Goal: Browse casually: Explore the website without a specific task or goal

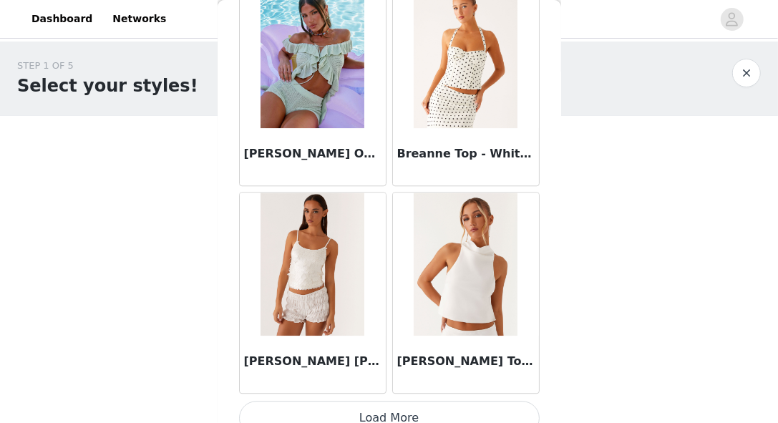
scroll to position [1764, 0]
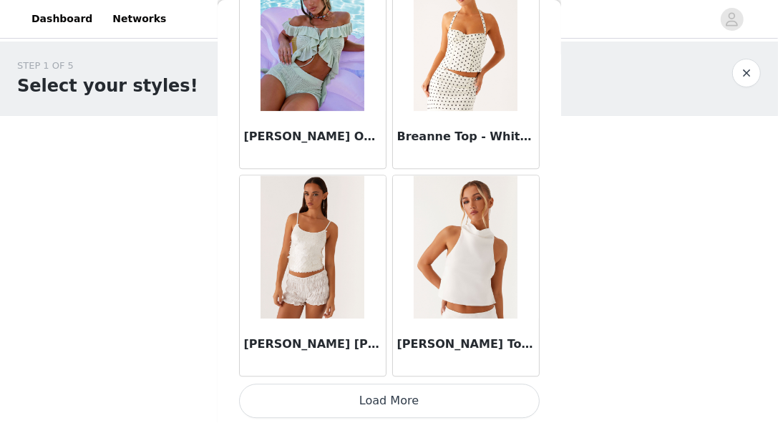
click at [353, 404] on button "Load More" at bounding box center [389, 401] width 301 height 34
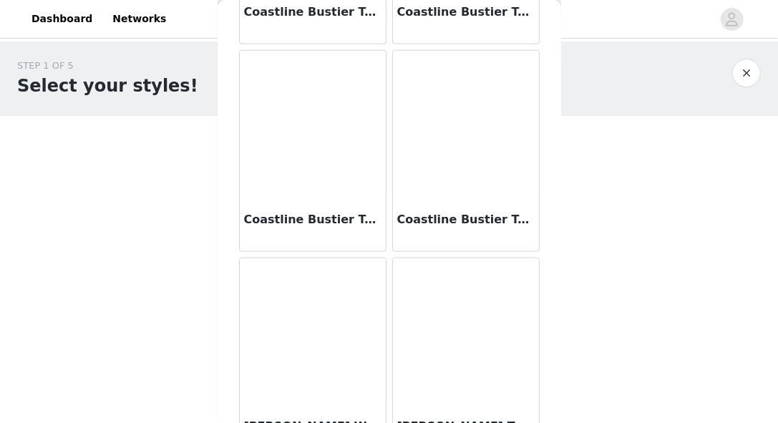
scroll to position [3837, 0]
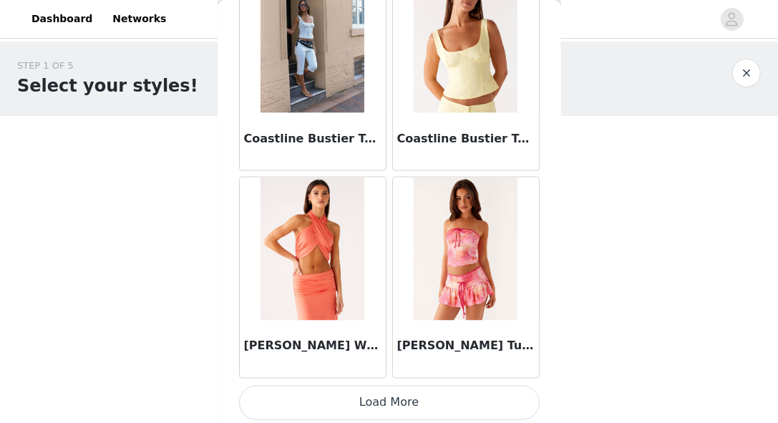
click at [379, 409] on button "Load More" at bounding box center [389, 403] width 301 height 34
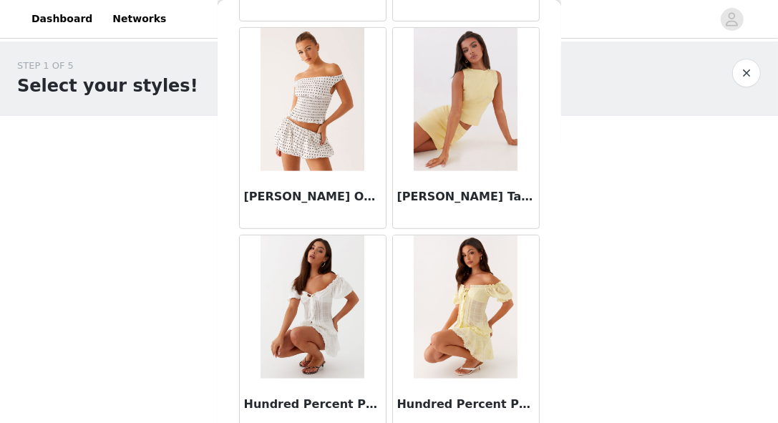
scroll to position [5910, 0]
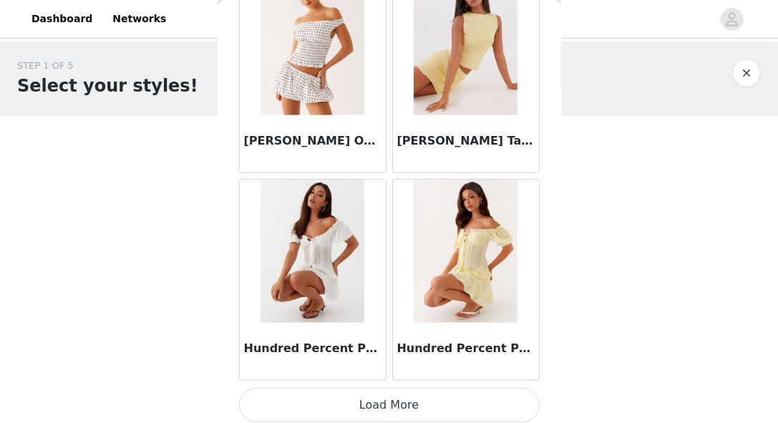
click at [341, 404] on button "Load More" at bounding box center [389, 405] width 301 height 34
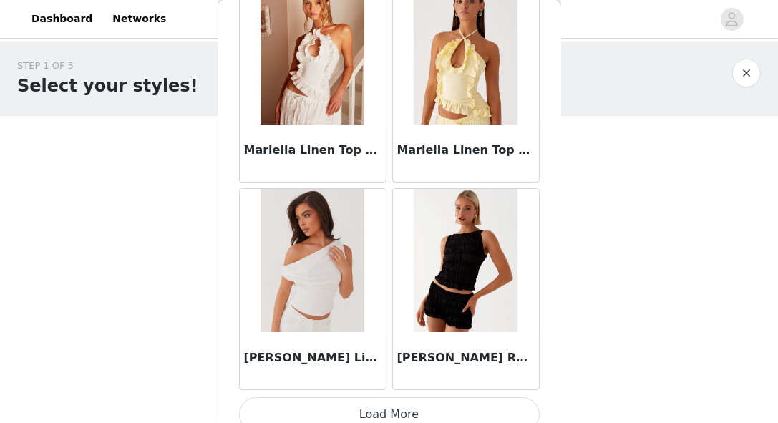
scroll to position [7984, 0]
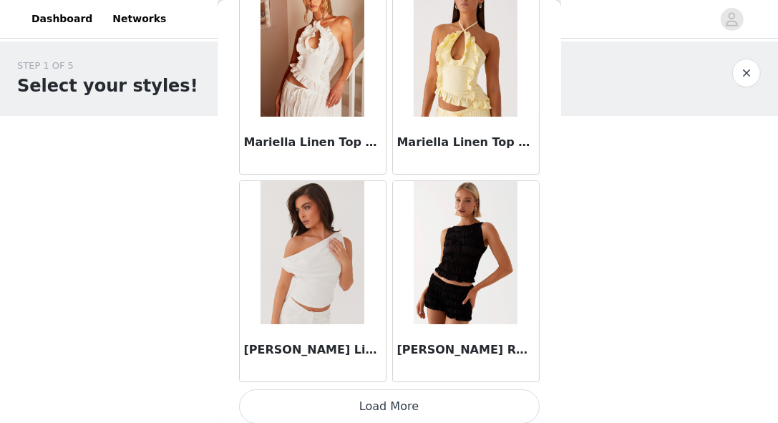
click at [347, 391] on button "Load More" at bounding box center [389, 406] width 301 height 34
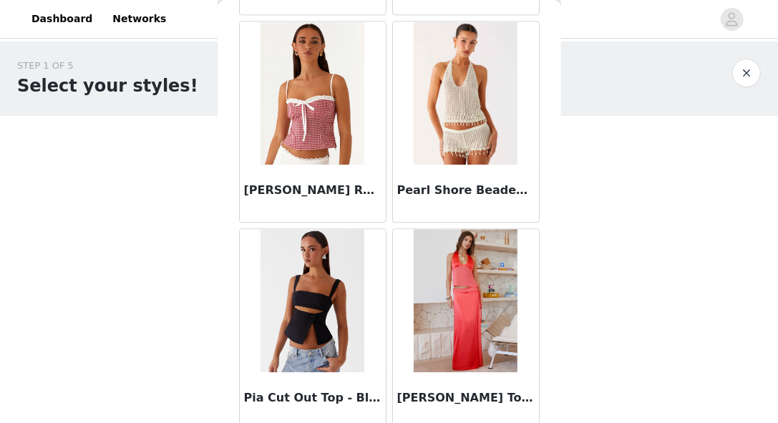
scroll to position [10057, 0]
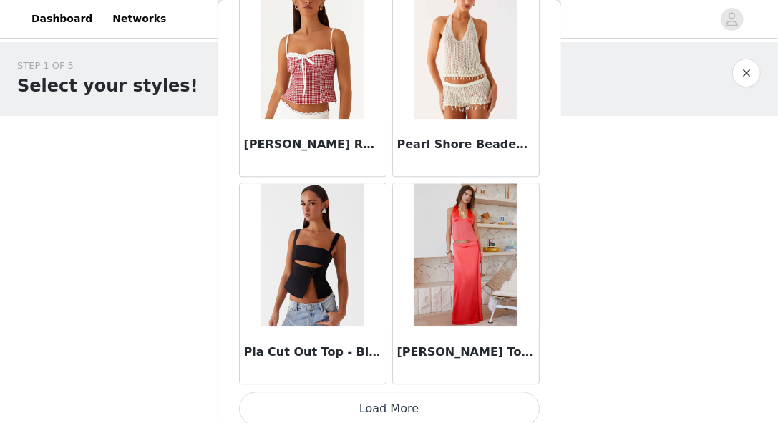
click at [357, 391] on button "Load More" at bounding box center [389, 408] width 301 height 34
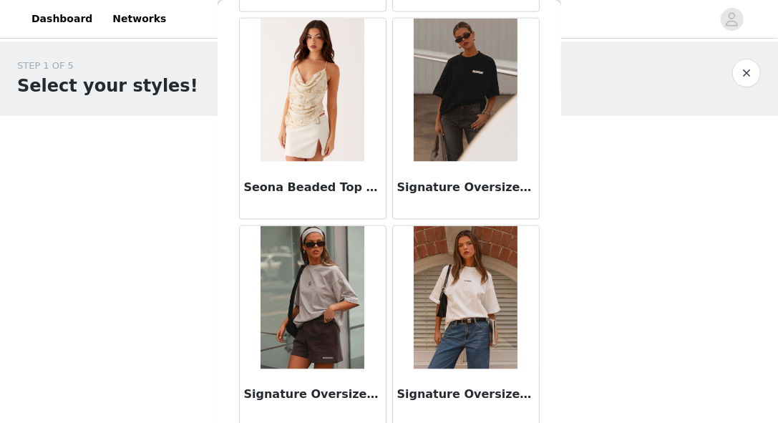
scroll to position [12130, 0]
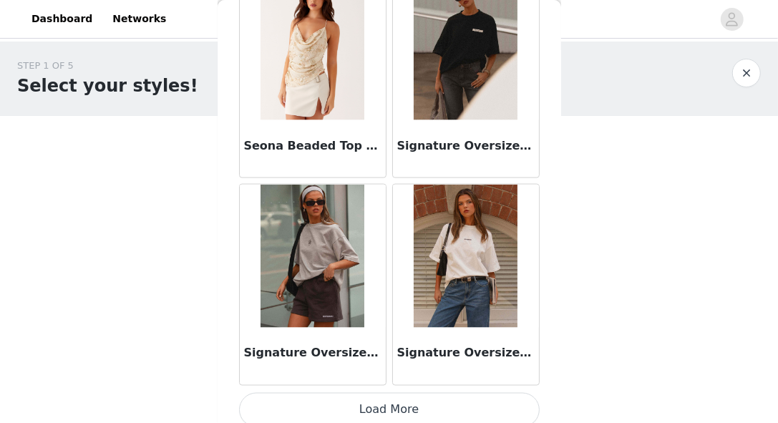
click at [381, 402] on button "Load More" at bounding box center [389, 410] width 301 height 34
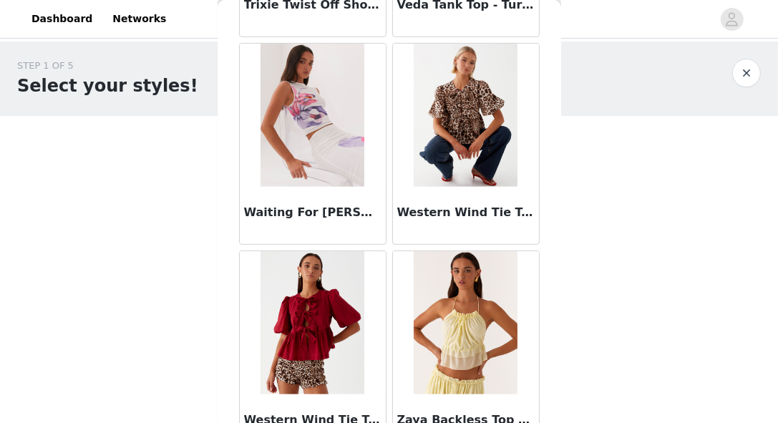
scroll to position [14203, 0]
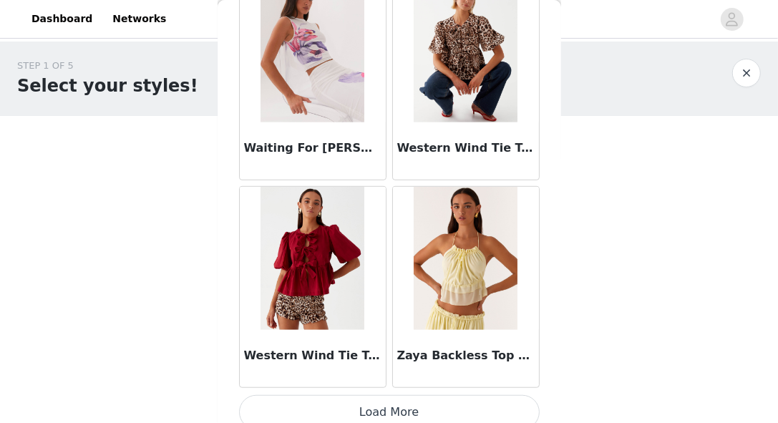
click at [403, 395] on button "Load More" at bounding box center [389, 412] width 301 height 34
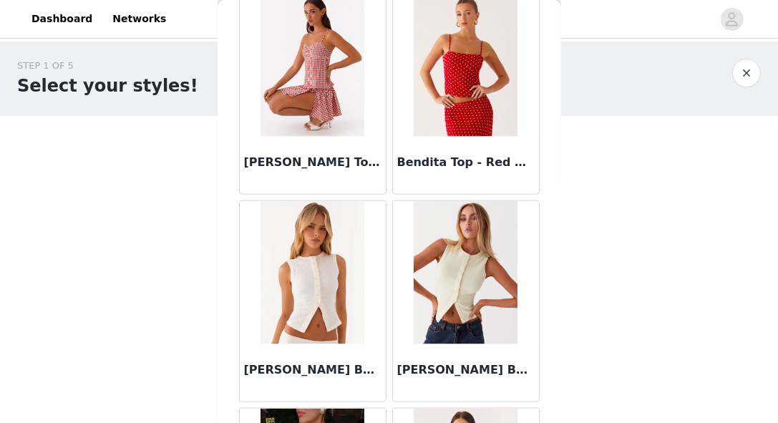
scroll to position [0, 0]
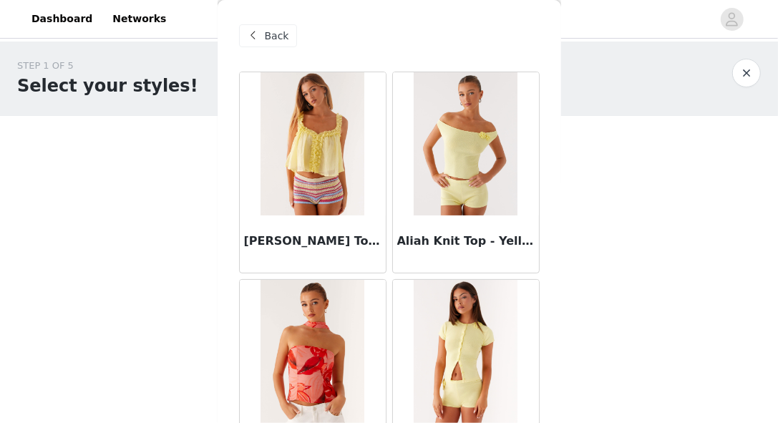
click at [270, 36] on span "Back" at bounding box center [277, 36] width 24 height 15
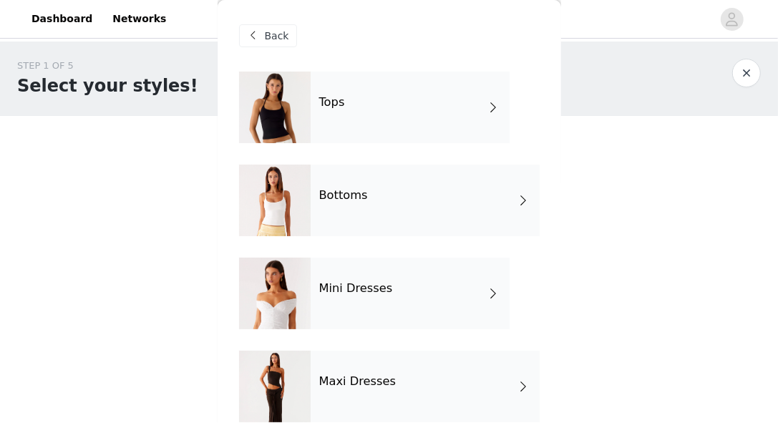
click at [407, 206] on div "Bottoms" at bounding box center [425, 201] width 229 height 72
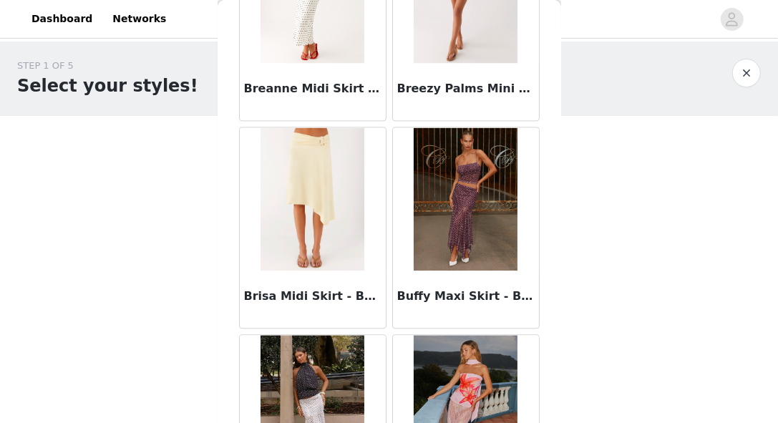
scroll to position [1764, 0]
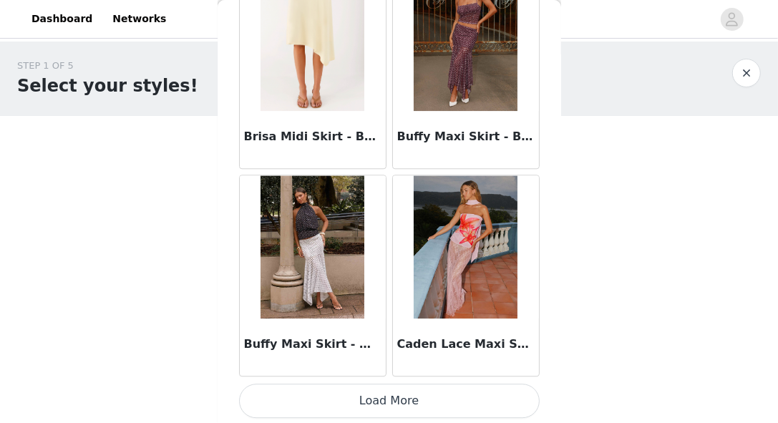
click at [350, 400] on button "Load More" at bounding box center [389, 401] width 301 height 34
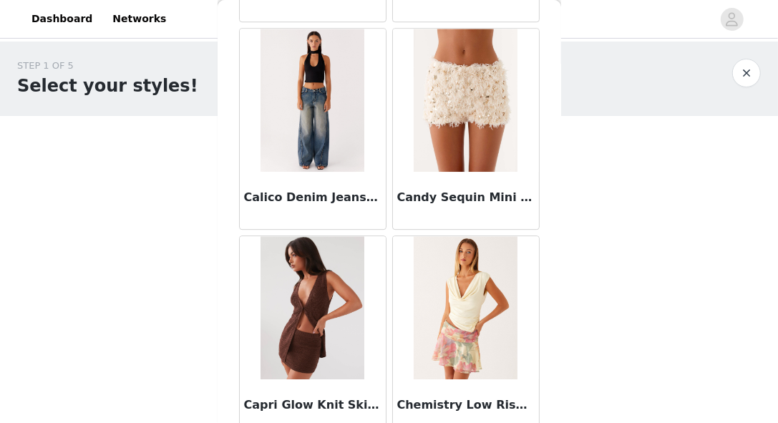
scroll to position [2120, 0]
